Goal: Task Accomplishment & Management: Manage account settings

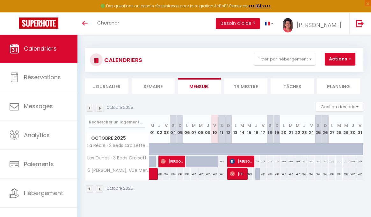
select select
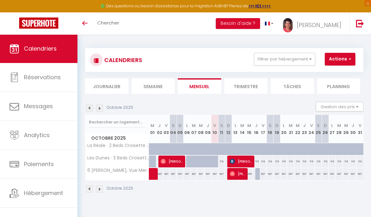
click at [241, 161] on span "[PERSON_NAME]" at bounding box center [241, 161] width 22 height 12
select select "OK"
select select "KO"
select select "0"
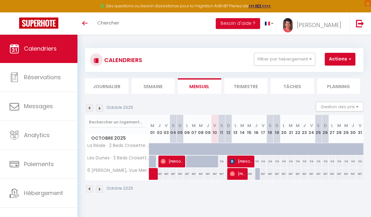
select select "1"
select select
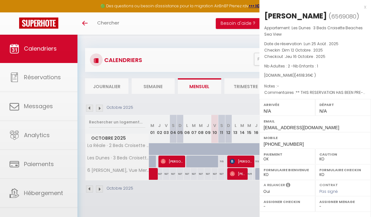
select select "16356"
